Goal: Information Seeking & Learning: Learn about a topic

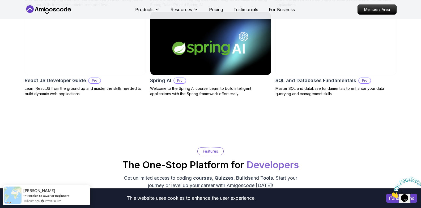
scroll to position [669, 0]
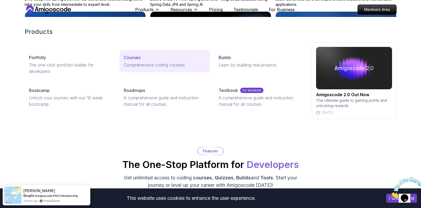
click at [151, 63] on p "Comprehensive coding courses" at bounding box center [165, 65] width 82 height 6
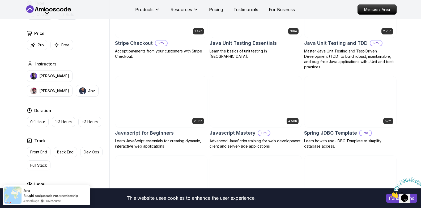
scroll to position [935, 0]
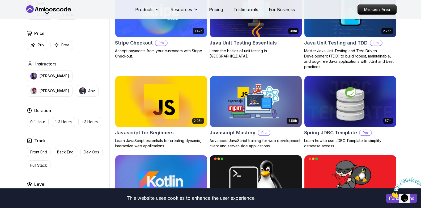
click at [236, 133] on h2 "Javascript Mastery" at bounding box center [233, 132] width 46 height 7
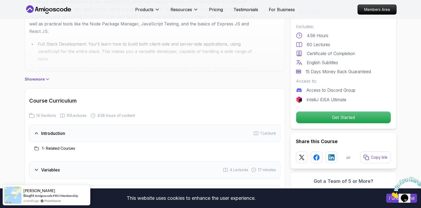
scroll to position [382, 0]
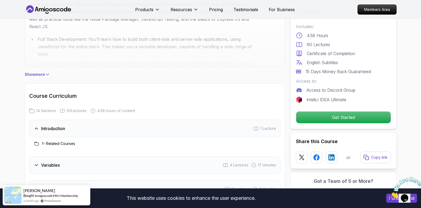
click at [40, 72] on p "Show more" at bounding box center [35, 74] width 20 height 5
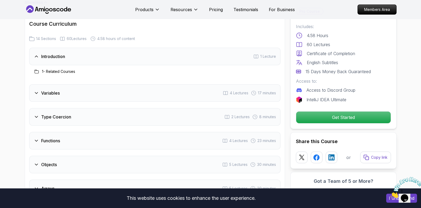
scroll to position [964, 0]
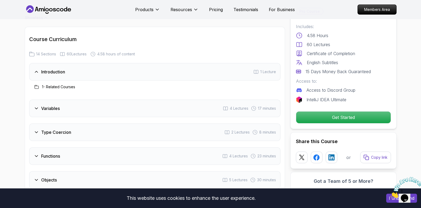
click at [57, 74] on h3 "Introduction" at bounding box center [53, 72] width 24 height 6
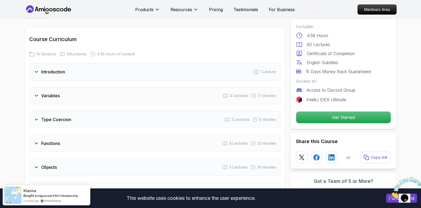
click at [57, 74] on h3 "Introduction" at bounding box center [53, 72] width 24 height 6
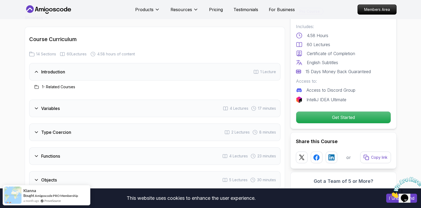
click at [58, 81] on div "1 - Related Courses" at bounding box center [154, 87] width 251 height 13
click at [56, 78] on div "Introduction 1 Lecture" at bounding box center [154, 72] width 251 height 18
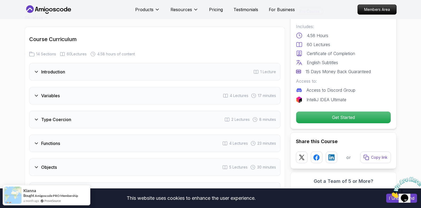
click at [56, 89] on div "Variables 4 Lectures 17 minutes" at bounding box center [154, 96] width 251 height 18
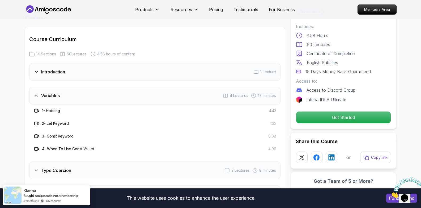
click at [56, 89] on div "Variables 4 Lectures 17 minutes" at bounding box center [154, 96] width 251 height 18
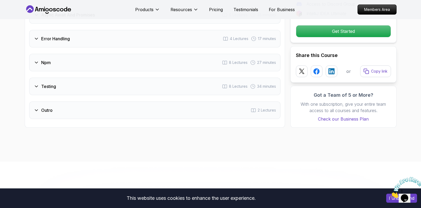
scroll to position [1261, 0]
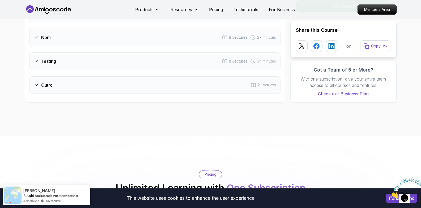
click at [56, 89] on div "Outro 2 Lectures" at bounding box center [154, 85] width 251 height 18
